Goal: Transaction & Acquisition: Purchase product/service

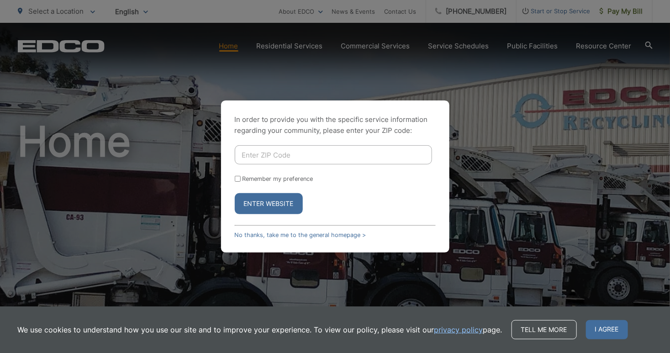
click at [274, 155] on input "Enter ZIP Code" at bounding box center [333, 154] width 197 height 19
type input "92026"
click at [262, 205] on button "Enter Website" at bounding box center [269, 203] width 68 height 21
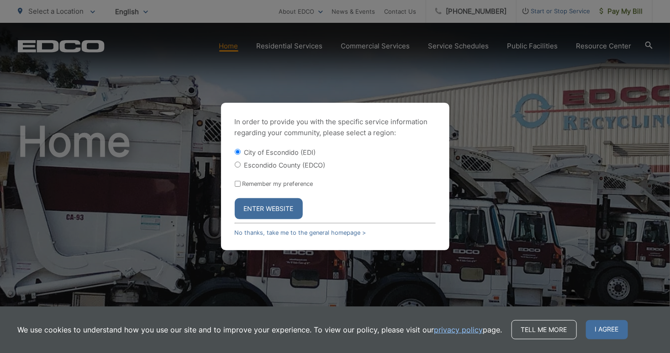
click at [278, 208] on button "Enter Website" at bounding box center [269, 208] width 68 height 21
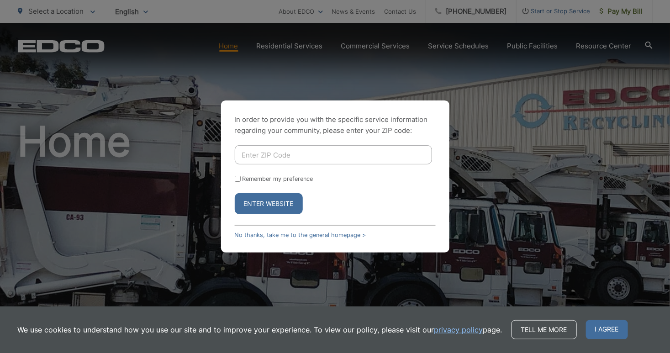
click at [299, 158] on input "Enter ZIP Code" at bounding box center [333, 154] width 197 height 19
type input "92026"
click at [236, 181] on input "Remember my preference" at bounding box center [238, 179] width 6 height 6
checkbox input "true"
click at [280, 205] on button "Enter Website" at bounding box center [269, 203] width 68 height 21
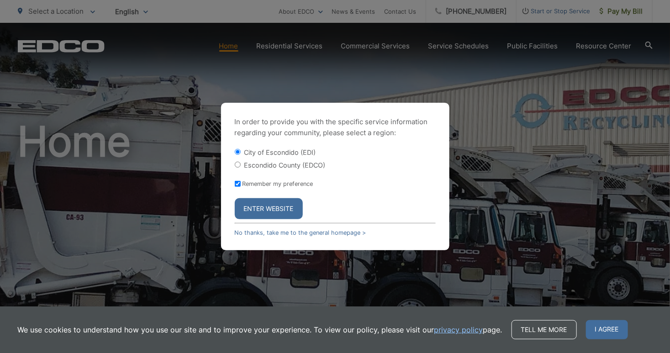
click at [237, 164] on input "Escondido County (EDCO)" at bounding box center [238, 165] width 6 height 6
radio input "true"
click at [270, 209] on button "Enter Website" at bounding box center [269, 208] width 68 height 21
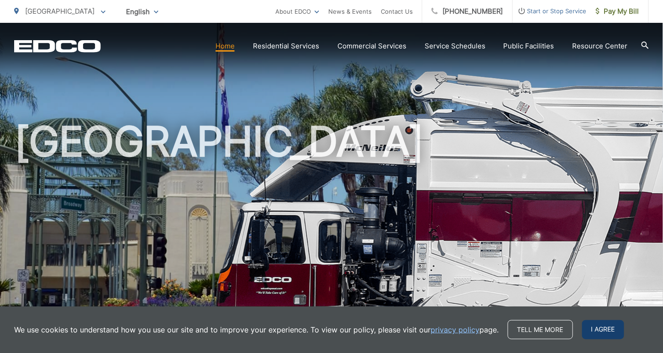
click at [597, 325] on span "I agree" at bounding box center [603, 329] width 42 height 19
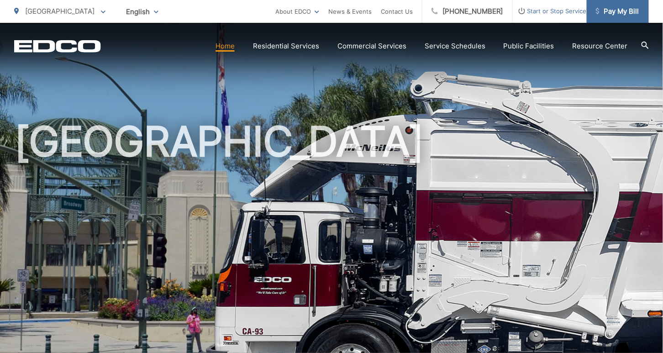
click at [622, 10] on span "Pay My Bill" at bounding box center [617, 11] width 43 height 11
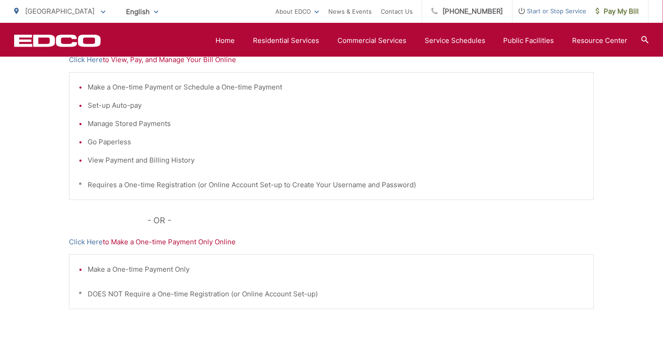
scroll to position [228, 0]
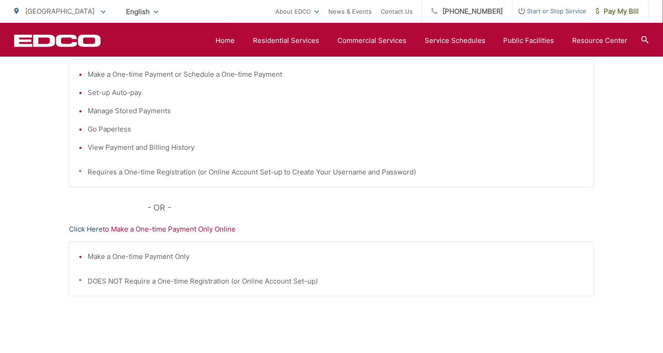
click at [95, 229] on link "Click Here" at bounding box center [86, 229] width 34 height 11
